Goal: Task Accomplishment & Management: Use online tool/utility

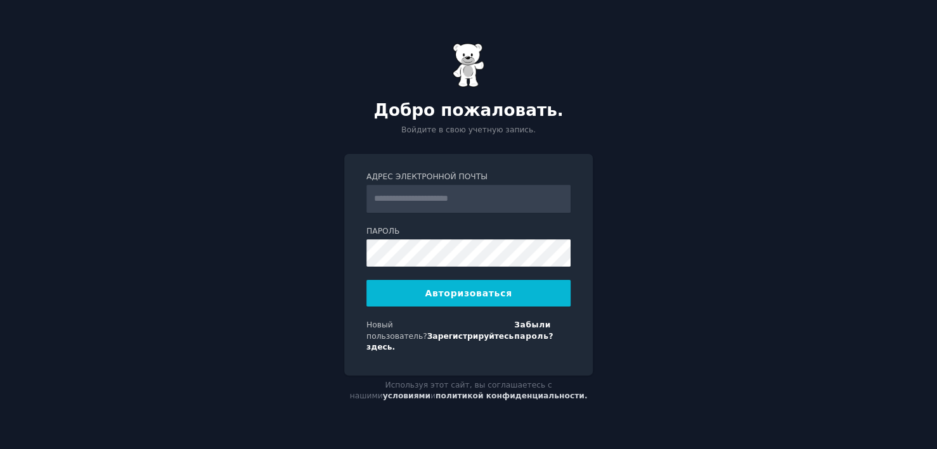
type input "**********"
click at [462, 297] on font "Авторизоваться" at bounding box center [468, 293] width 87 height 10
